Goal: Task Accomplishment & Management: Manage account settings

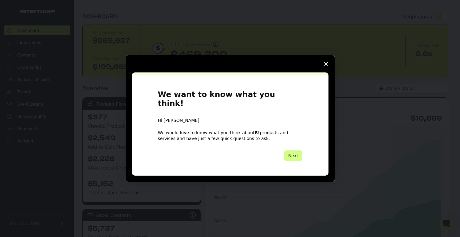
click at [326, 66] on polygon "Close survey" at bounding box center [326, 64] width 4 height 4
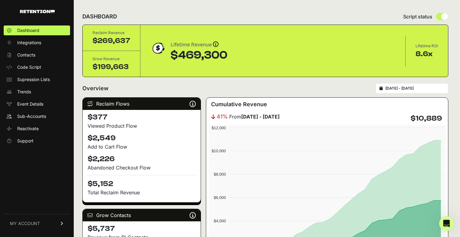
click at [55, 225] on link "MY ACCOUNT" at bounding box center [37, 223] width 66 height 19
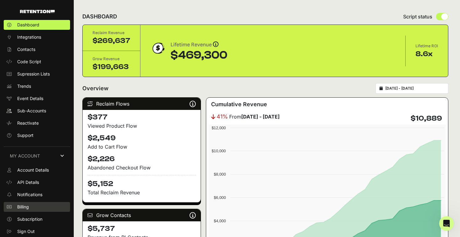
click at [23, 206] on span "Billing" at bounding box center [23, 207] width 12 height 6
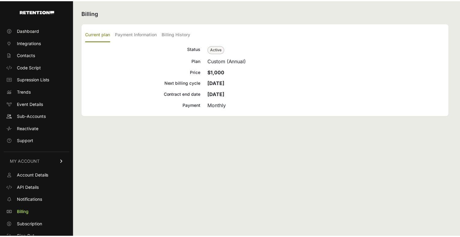
scroll to position [6, 0]
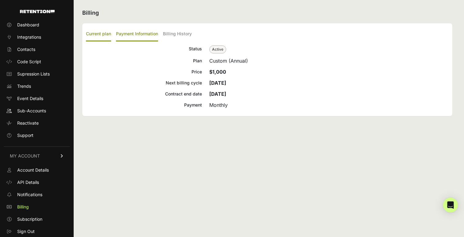
click at [144, 32] on label "Payment Information" at bounding box center [137, 34] width 42 height 14
click at [0, 0] on input "Payment Information" at bounding box center [0, 0] width 0 height 0
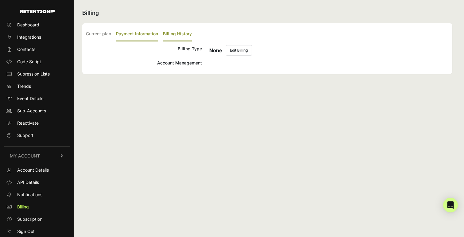
click at [178, 35] on label "Billing History" at bounding box center [177, 34] width 29 height 14
click at [0, 0] on input "Billing History" at bounding box center [0, 0] width 0 height 0
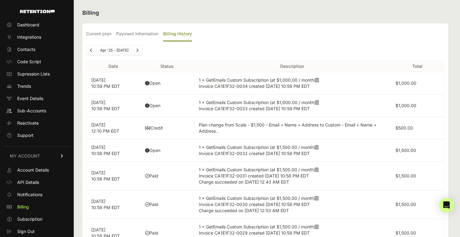
click at [331, 182] on td "1 × GetEmails Custom Subscription (at $1,500.00 / month) Invoice CA1E1F32-0031 …" at bounding box center [292, 176] width 197 height 29
